Goal: Share content: Share content

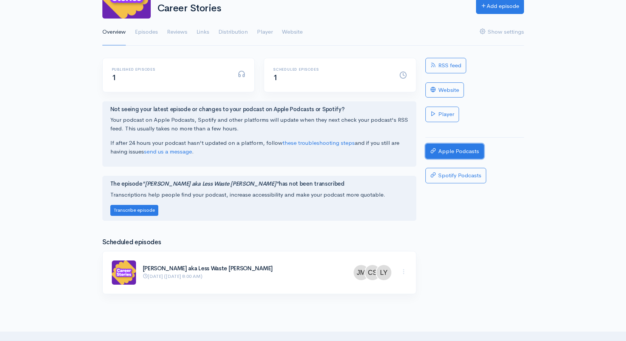
click at [446, 155] on link "Apple Podcasts" at bounding box center [454, 151] width 59 height 15
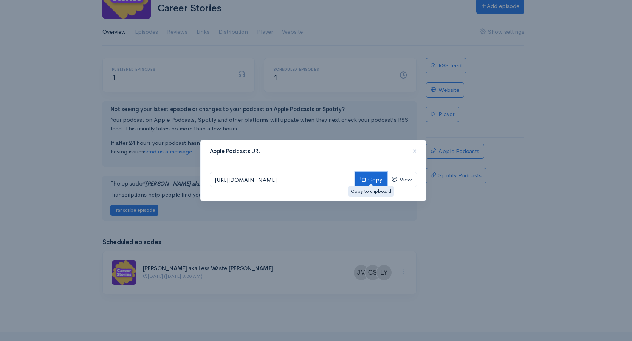
click at [375, 181] on button "Copy" at bounding box center [371, 179] width 32 height 15
click at [585, 227] on div "Apple Podcasts URL × [URL][DOMAIN_NAME] Copy View" at bounding box center [316, 170] width 632 height 341
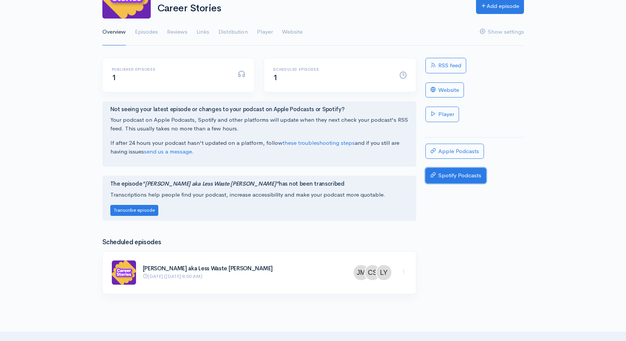
click at [478, 180] on link "Spotify Podcasts" at bounding box center [455, 175] width 61 height 15
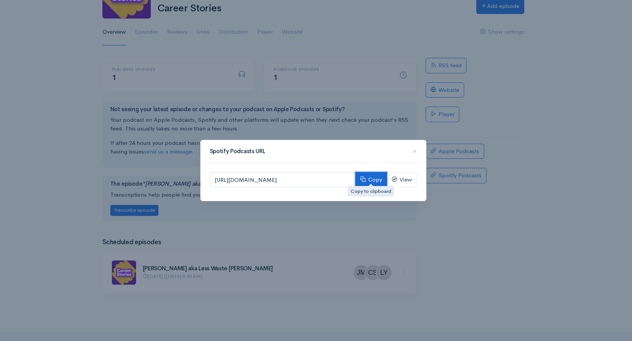
click at [368, 178] on button "Copy" at bounding box center [371, 179] width 32 height 15
drag, startPoint x: 416, startPoint y: 149, endPoint x: 419, endPoint y: 155, distance: 7.5
click at [416, 149] on span "×" at bounding box center [414, 150] width 5 height 11
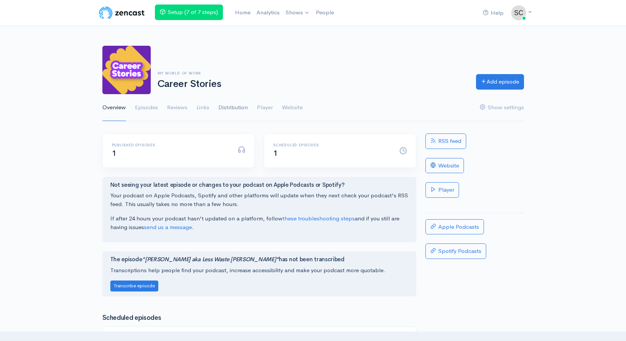
click at [229, 108] on link "Distribution" at bounding box center [232, 107] width 29 height 27
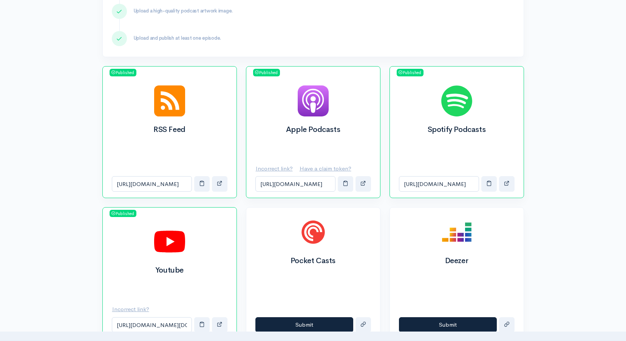
scroll to position [265, 0]
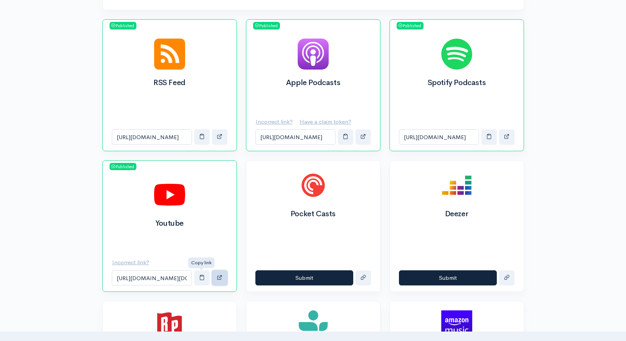
click at [221, 278] on span "button" at bounding box center [220, 277] width 6 height 6
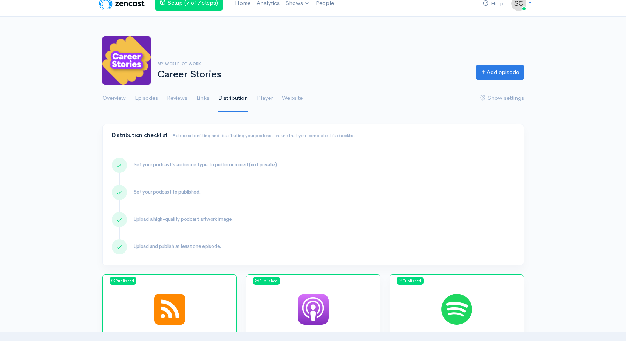
scroll to position [0, 0]
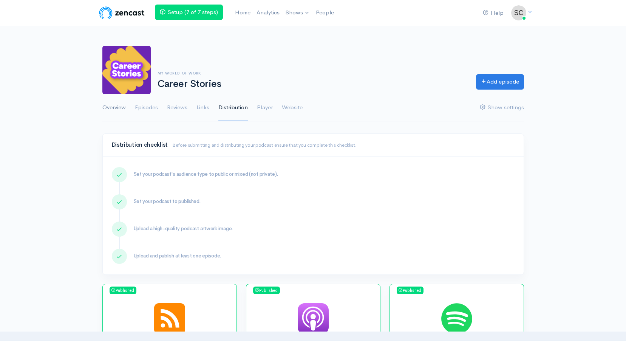
click at [123, 102] on link "Overview" at bounding box center [113, 107] width 23 height 27
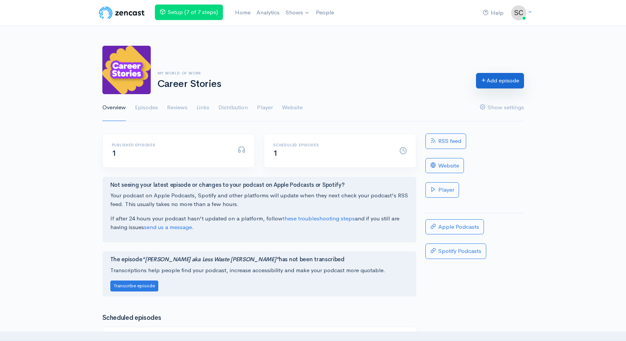
click at [483, 84] on link "Add episode" at bounding box center [500, 80] width 48 height 15
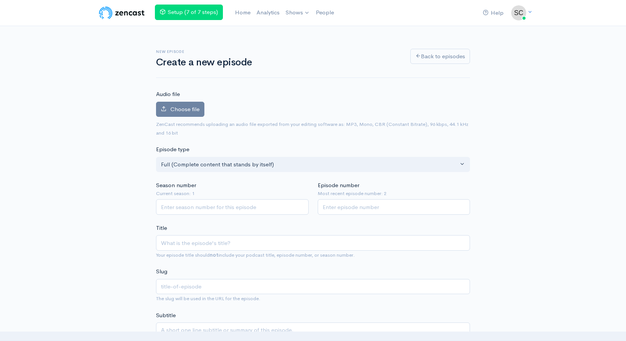
click at [178, 96] on label "Audio file" at bounding box center [168, 94] width 24 height 9
